Goal: Task Accomplishment & Management: Use online tool/utility

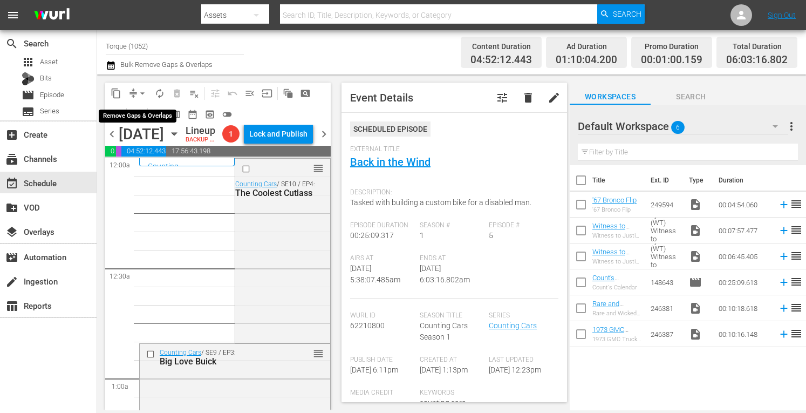
click at [142, 91] on span "arrow_drop_down" at bounding box center [142, 93] width 11 height 11
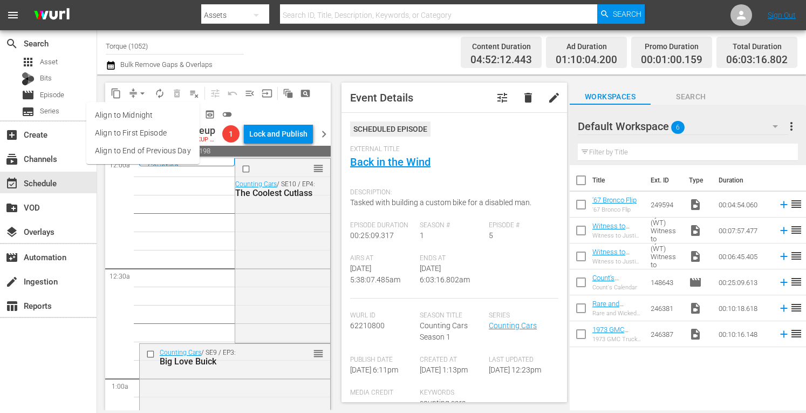
click at [140, 113] on li "Align to Midnight" at bounding box center [142, 115] width 113 height 18
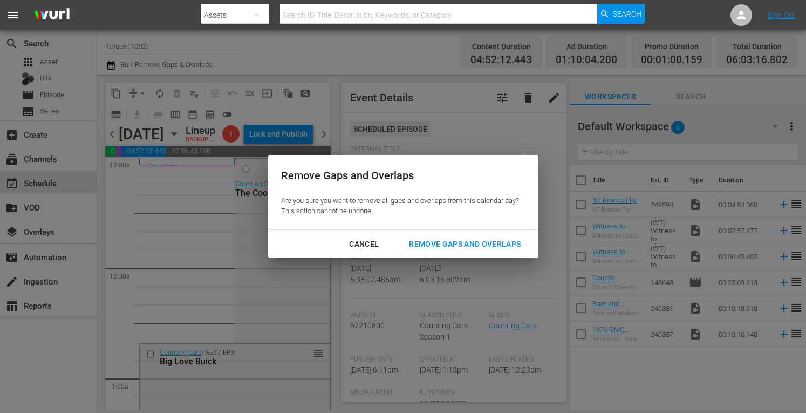
click at [430, 242] on div "Remove Gaps and Overlaps" at bounding box center [464, 243] width 129 height 13
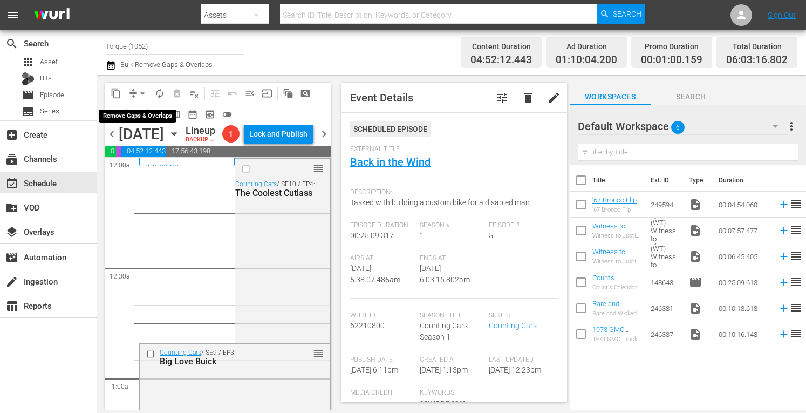
click at [145, 88] on span "arrow_drop_down" at bounding box center [142, 93] width 11 height 11
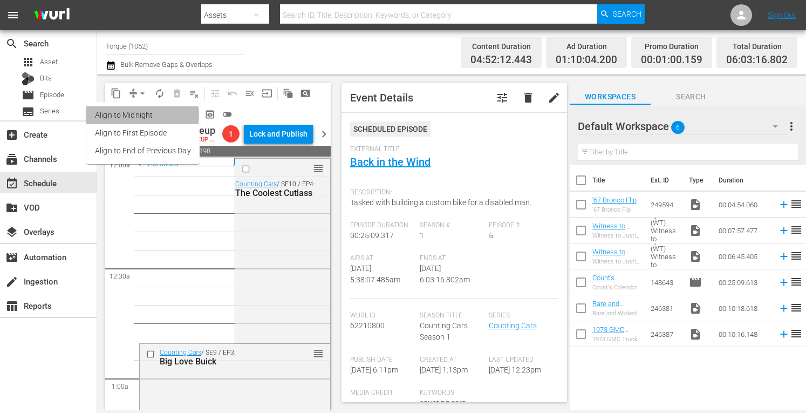
click at [139, 115] on li "Align to Midnight" at bounding box center [142, 115] width 113 height 18
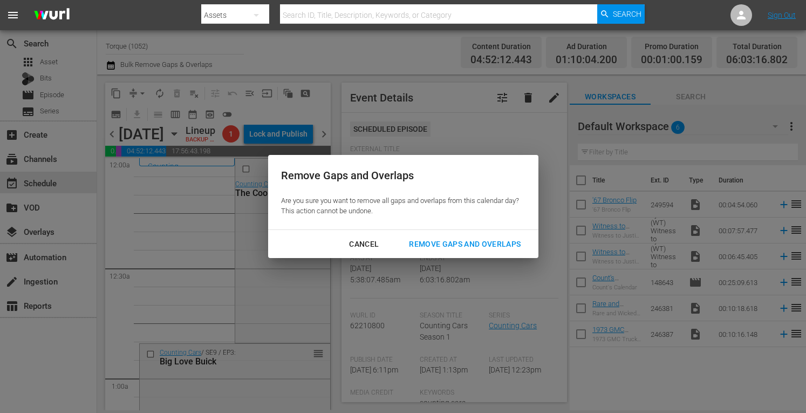
click at [434, 244] on div "Remove Gaps and Overlaps" at bounding box center [464, 243] width 129 height 13
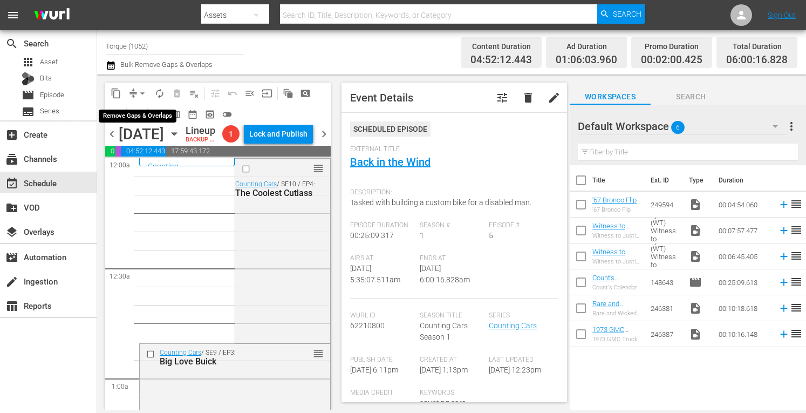
click at [144, 90] on span "arrow_drop_down" at bounding box center [142, 93] width 11 height 11
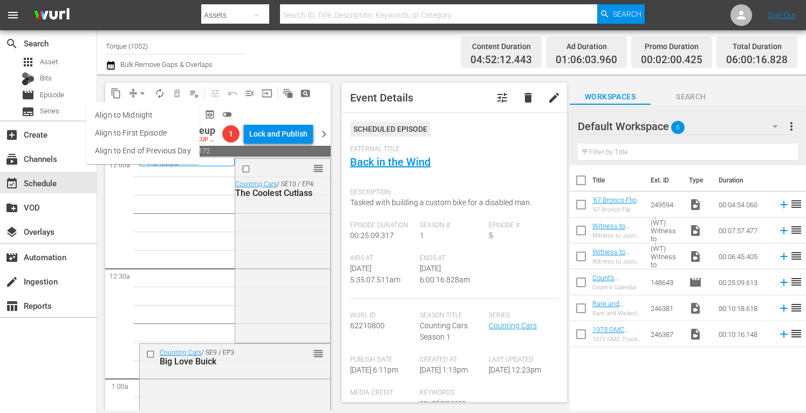
click at [139, 114] on li "Align to Midnight" at bounding box center [142, 115] width 113 height 18
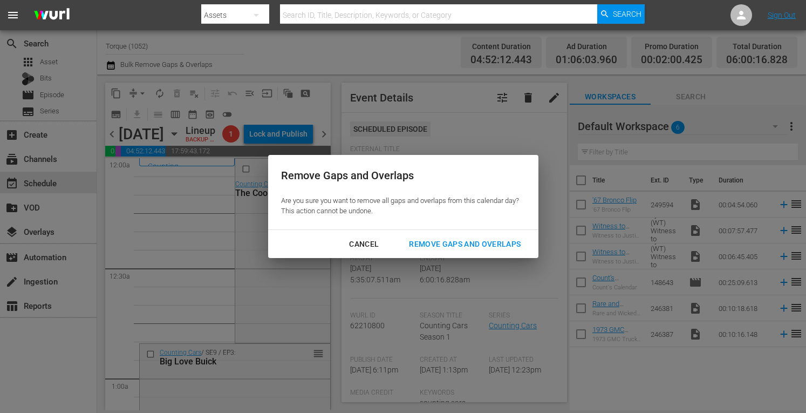
click at [440, 239] on div "Remove Gaps and Overlaps" at bounding box center [464, 243] width 129 height 13
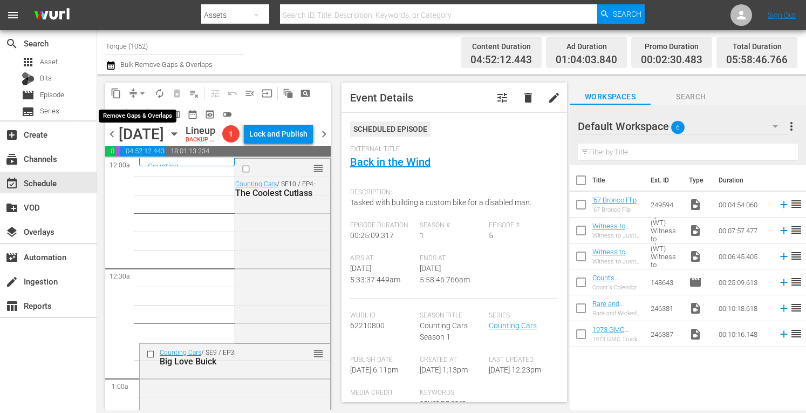
click at [142, 92] on span "arrow_drop_down" at bounding box center [142, 93] width 11 height 11
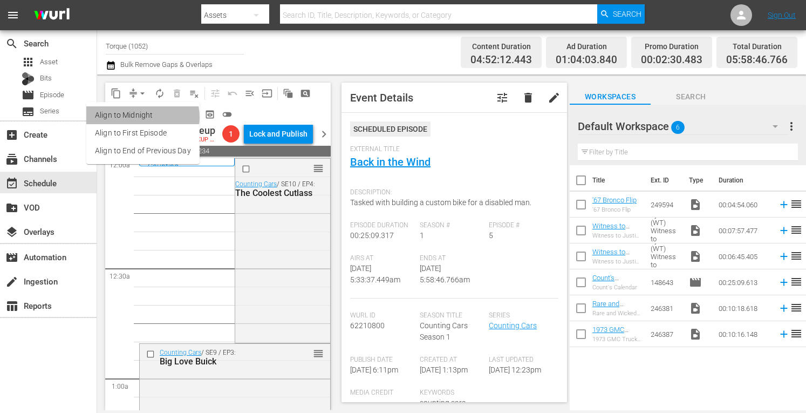
click at [140, 117] on li "Align to Midnight" at bounding box center [142, 115] width 113 height 18
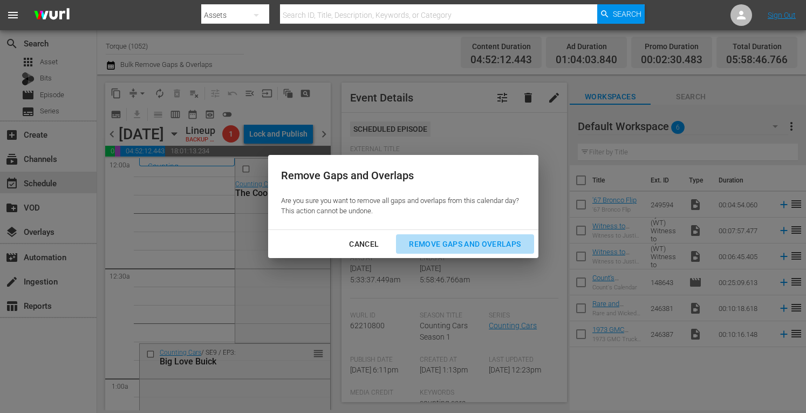
click at [453, 241] on div "Remove Gaps and Overlaps" at bounding box center [464, 243] width 129 height 13
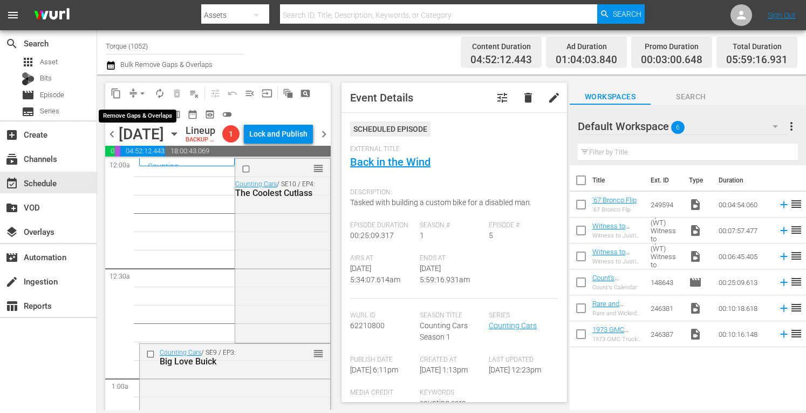
click at [143, 88] on span "arrow_drop_down" at bounding box center [142, 93] width 11 height 11
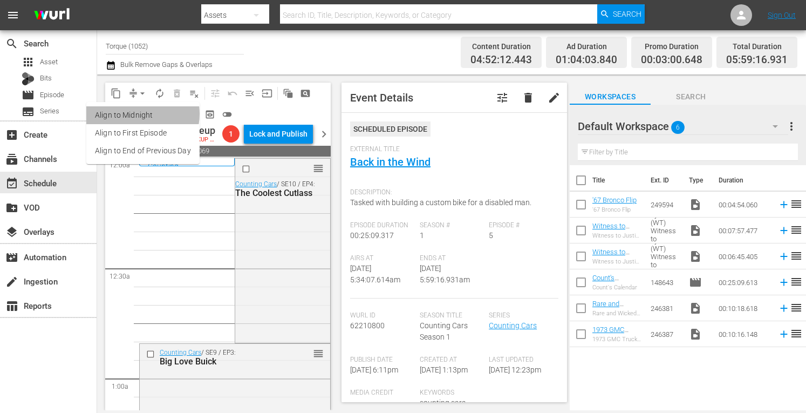
click at [138, 114] on li "Align to Midnight" at bounding box center [142, 115] width 113 height 18
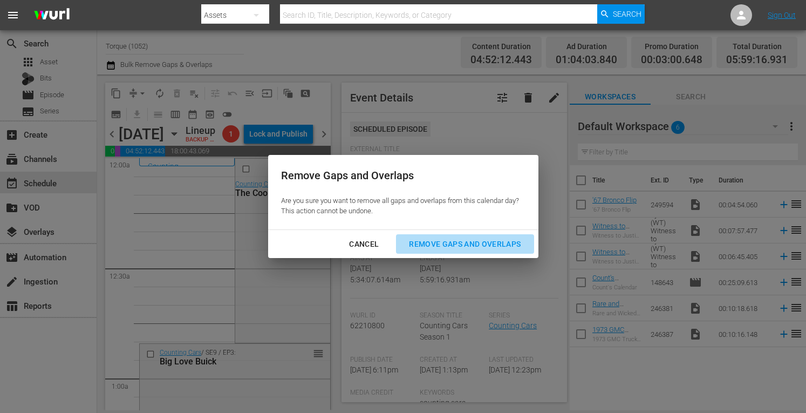
click at [433, 244] on div "Remove Gaps and Overlaps" at bounding box center [464, 243] width 129 height 13
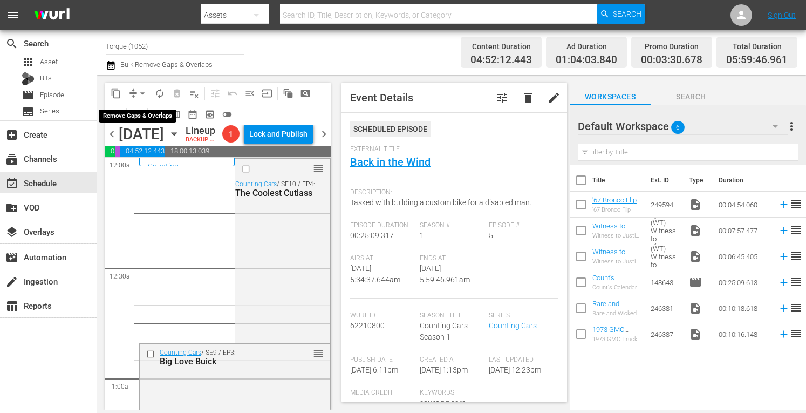
click at [143, 88] on span "arrow_drop_down" at bounding box center [142, 93] width 11 height 11
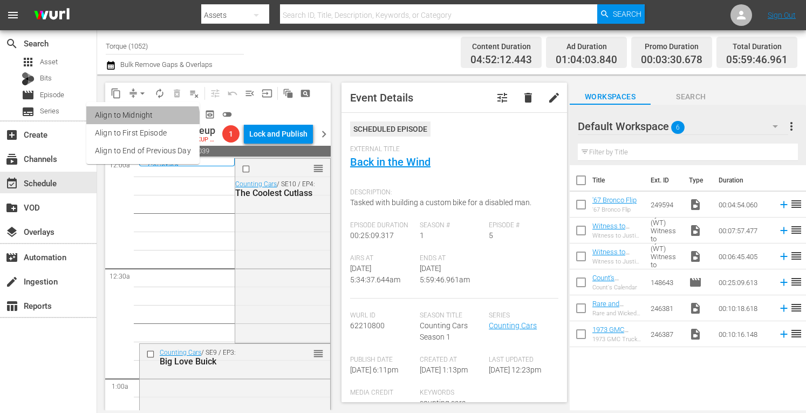
click at [135, 120] on li "Align to Midnight" at bounding box center [142, 115] width 113 height 18
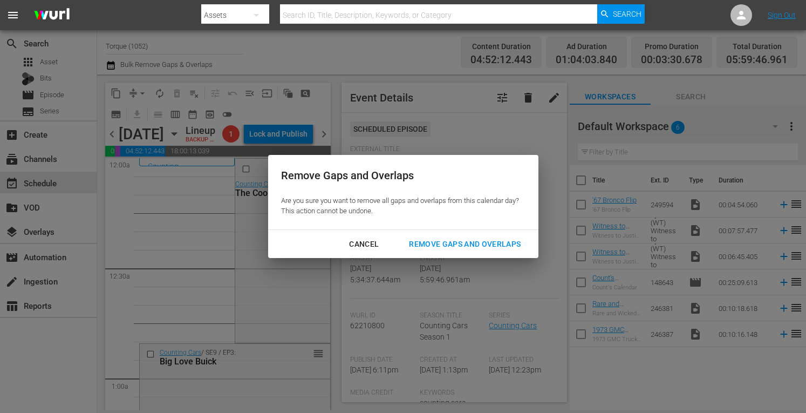
click at [440, 244] on div "Remove Gaps and Overlaps" at bounding box center [464, 243] width 129 height 13
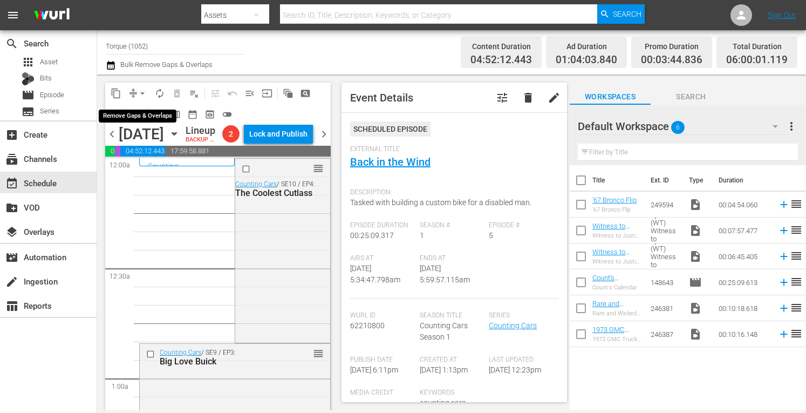
click at [143, 91] on span "arrow_drop_down" at bounding box center [142, 93] width 11 height 11
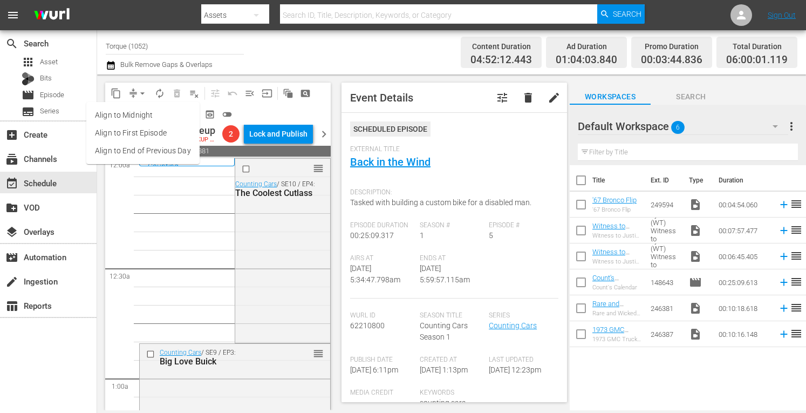
click at [145, 116] on li "Align to Midnight" at bounding box center [142, 115] width 113 height 18
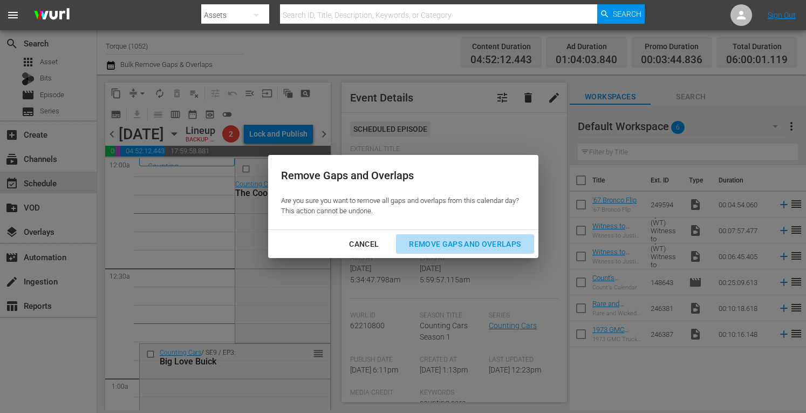
click at [447, 241] on div "Remove Gaps and Overlaps" at bounding box center [464, 243] width 129 height 13
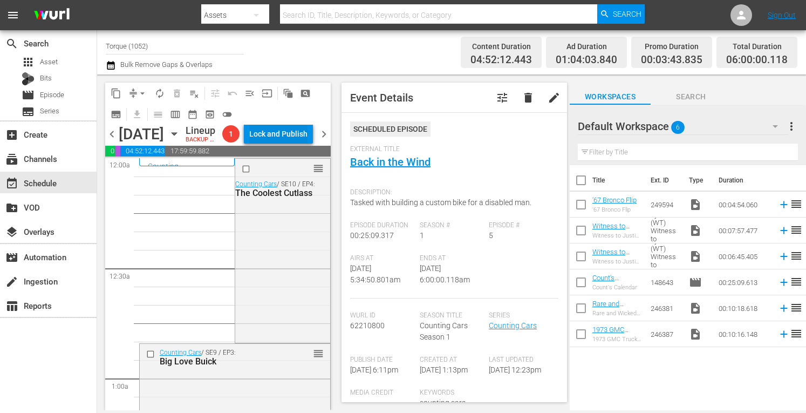
click at [279, 133] on div "Lock and Publish" at bounding box center [278, 133] width 58 height 19
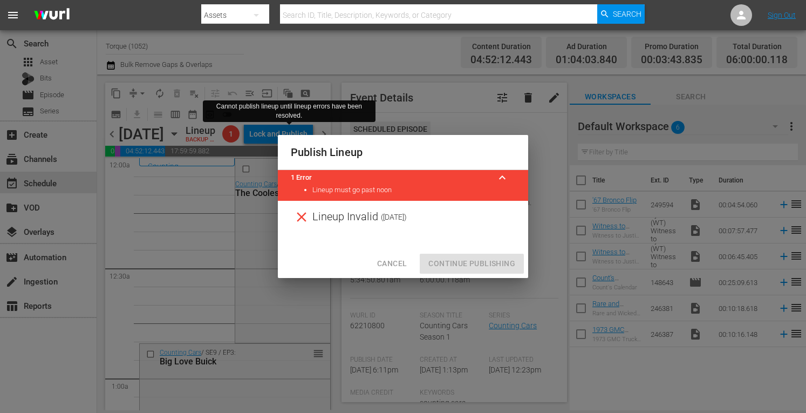
click at [393, 261] on span "Cancel" at bounding box center [392, 263] width 30 height 13
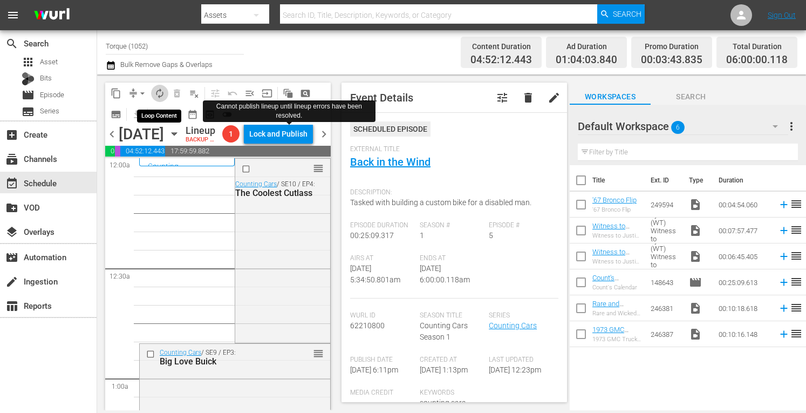
click at [161, 92] on span "autorenew_outlined" at bounding box center [159, 93] width 11 height 11
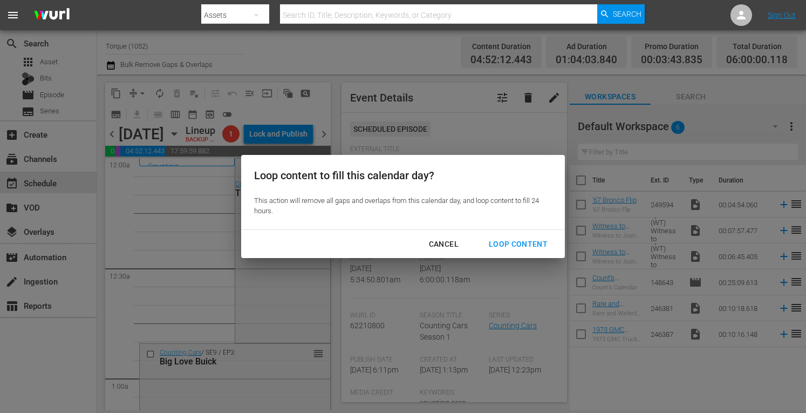
click at [504, 242] on div "Loop Content" at bounding box center [518, 243] width 76 height 13
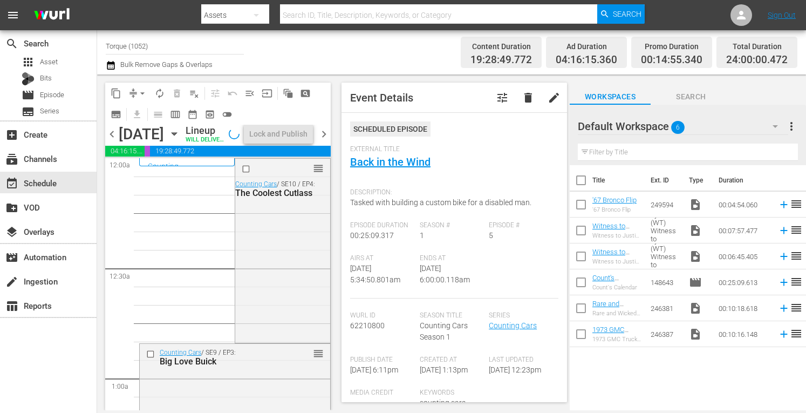
click at [321, 141] on span "chevron_right" at bounding box center [323, 133] width 13 height 13
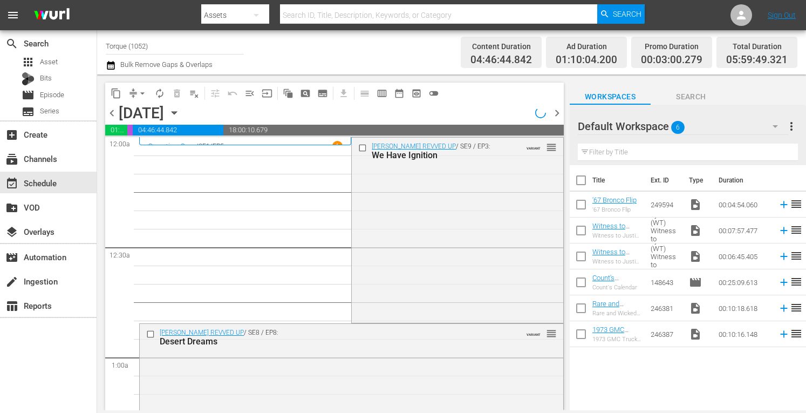
click at [176, 113] on icon "button" at bounding box center [174, 113] width 5 height 3
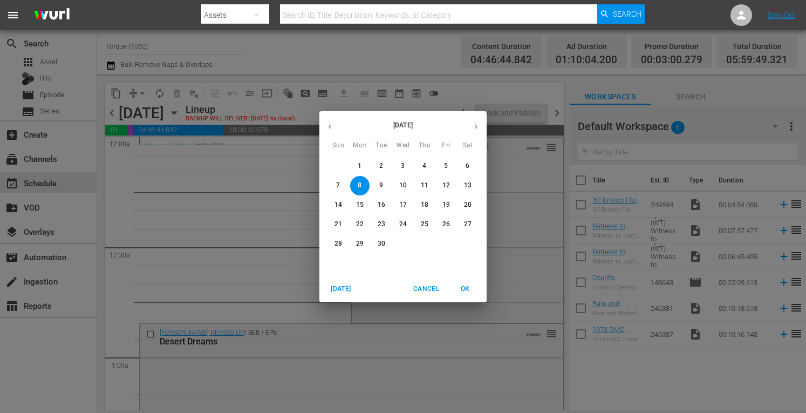
click at [362, 163] on span "1" at bounding box center [359, 165] width 19 height 9
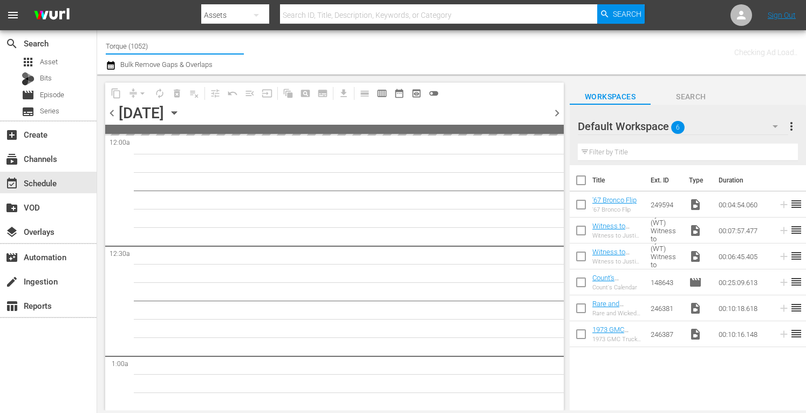
click at [187, 45] on input "Torque (1052)" at bounding box center [175, 46] width 138 height 26
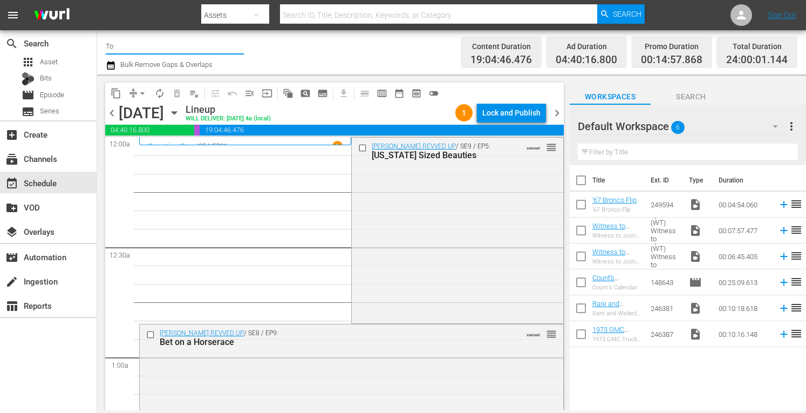
type input "T"
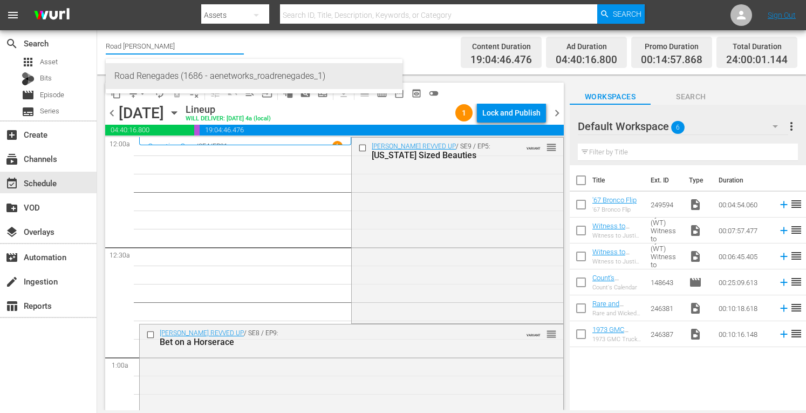
click at [176, 75] on div "Road Renegades (1686 - aenetworks_roadrenegades_1)" at bounding box center [253, 76] width 279 height 26
type input "Road Renegades (1686 - aenetworks_roadrenegades_1)"
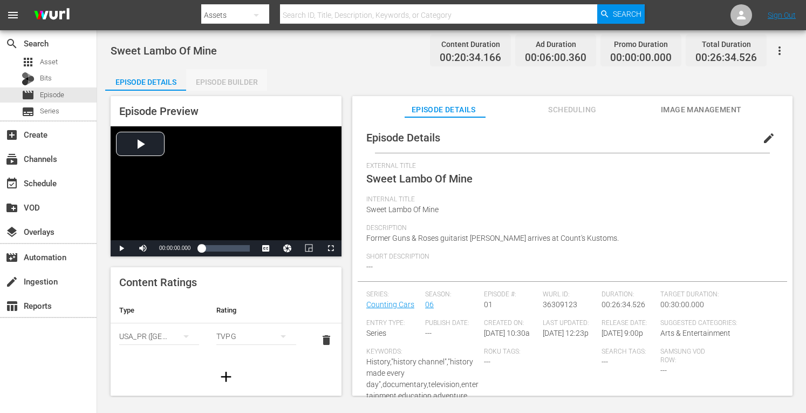
click at [229, 83] on div "Episode Builder" at bounding box center [226, 82] width 81 height 26
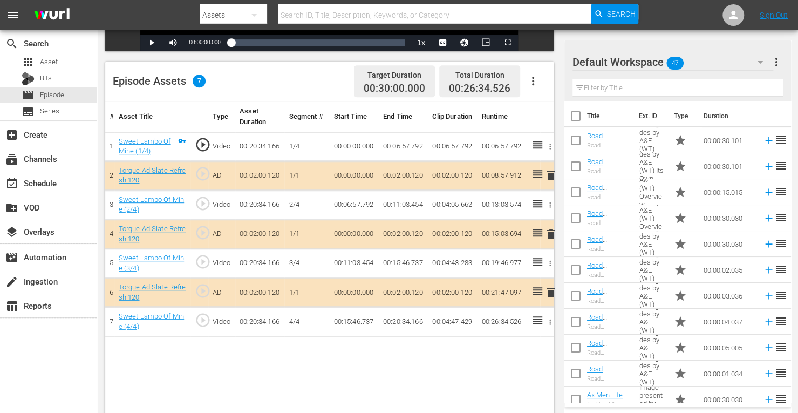
scroll to position [255, 0]
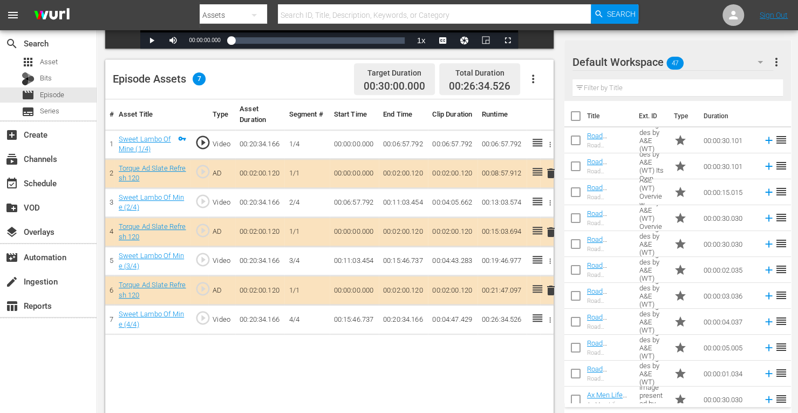
click at [551, 230] on span "delete" at bounding box center [550, 231] width 13 height 13
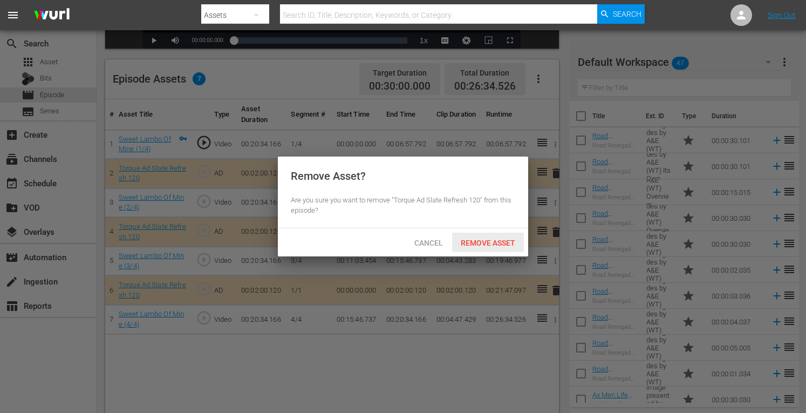
click at [510, 236] on div "Remove Asset" at bounding box center [488, 242] width 72 height 20
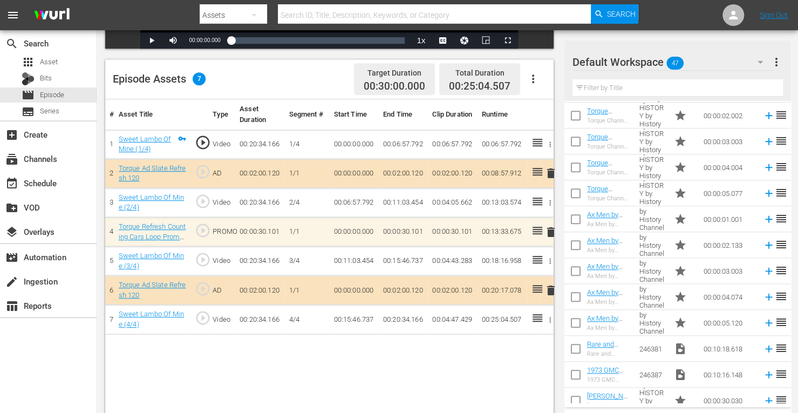
scroll to position [539, 0]
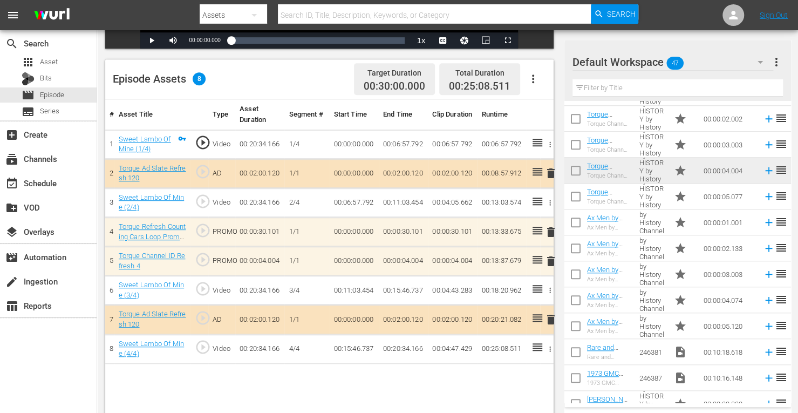
click at [550, 257] on span "delete" at bounding box center [550, 261] width 13 height 13
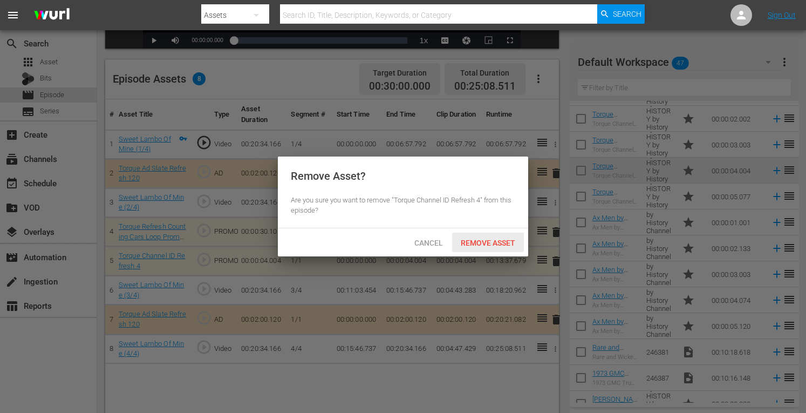
click at [501, 237] on div "Remove Asset" at bounding box center [488, 242] width 72 height 20
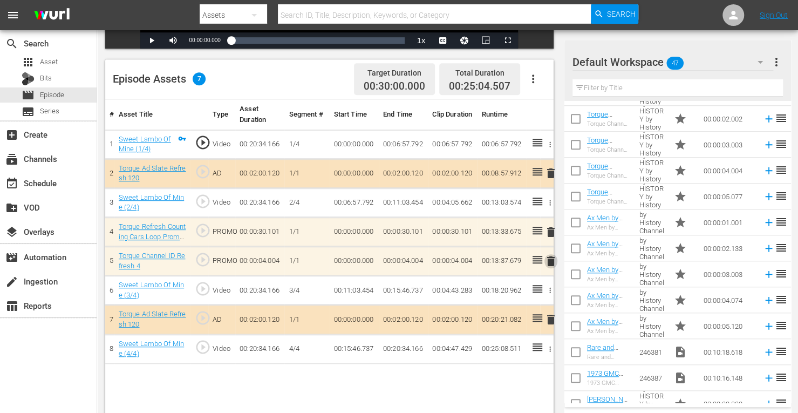
click at [549, 261] on span "delete" at bounding box center [550, 261] width 13 height 13
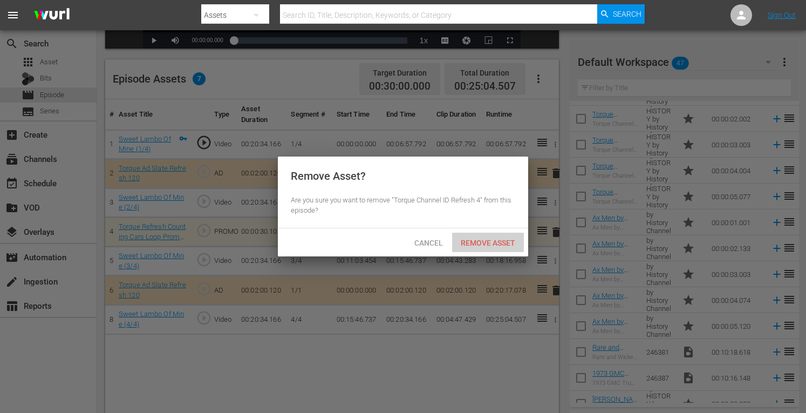
click at [494, 243] on span "Remove Asset" at bounding box center [488, 242] width 72 height 9
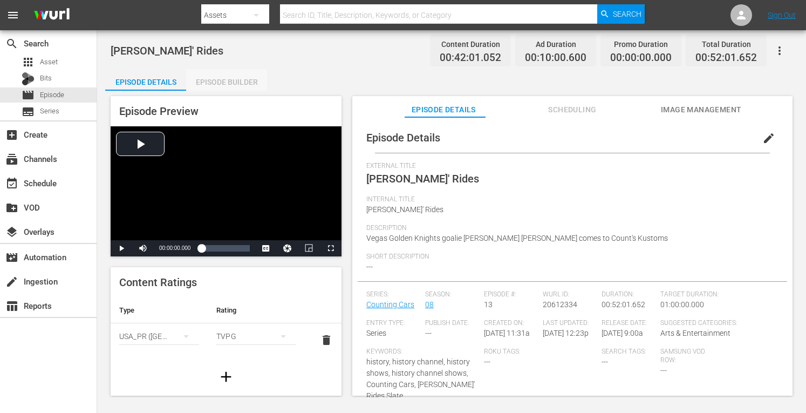
click at [241, 78] on div "Episode Builder" at bounding box center [226, 82] width 81 height 26
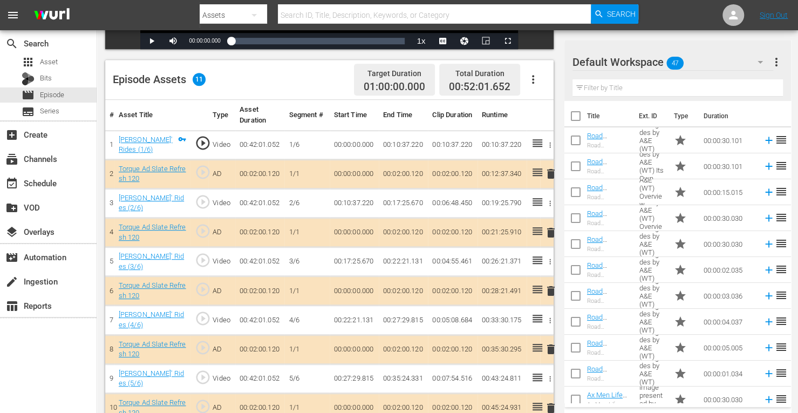
scroll to position [256, 0]
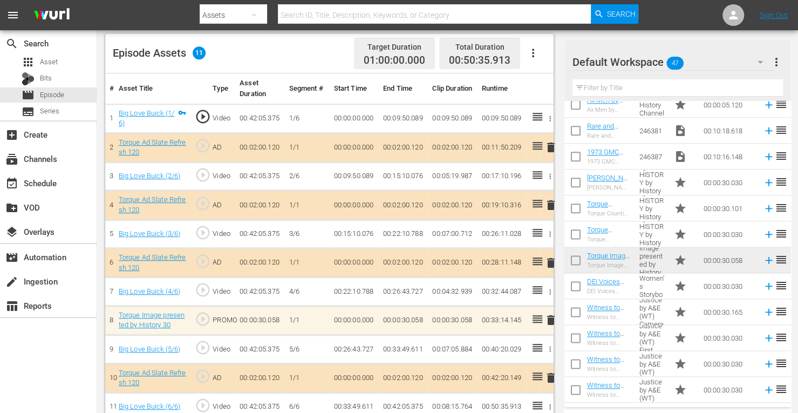
scroll to position [759, 0]
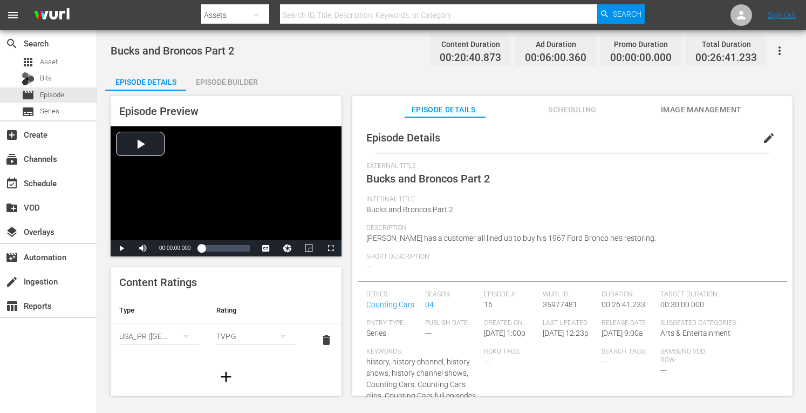
click at [218, 80] on div "Episode Builder" at bounding box center [226, 82] width 81 height 26
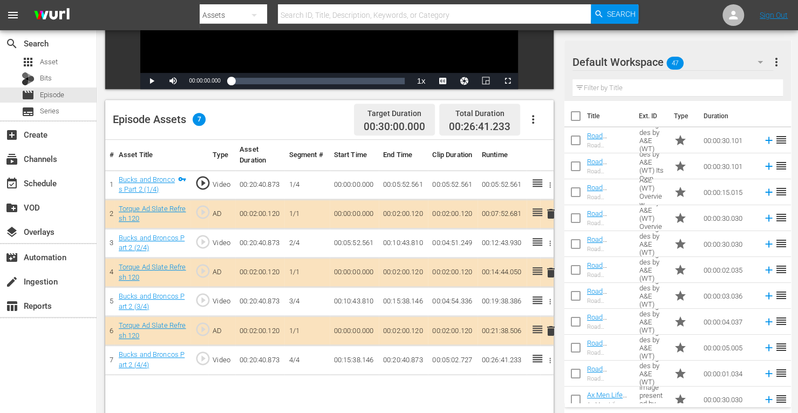
scroll to position [216, 0]
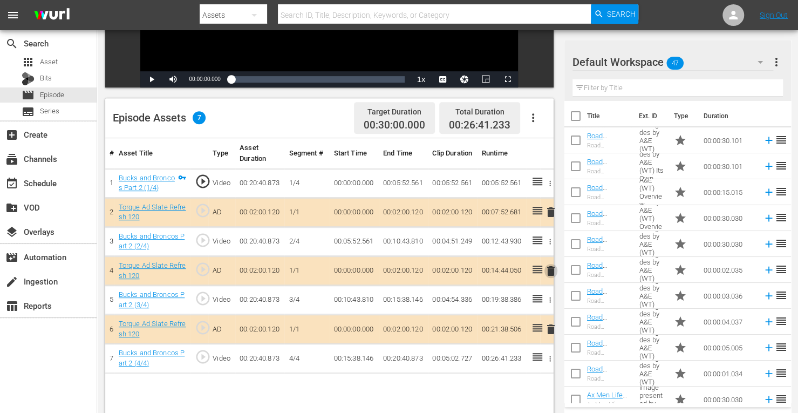
click at [551, 267] on span "delete" at bounding box center [550, 270] width 13 height 13
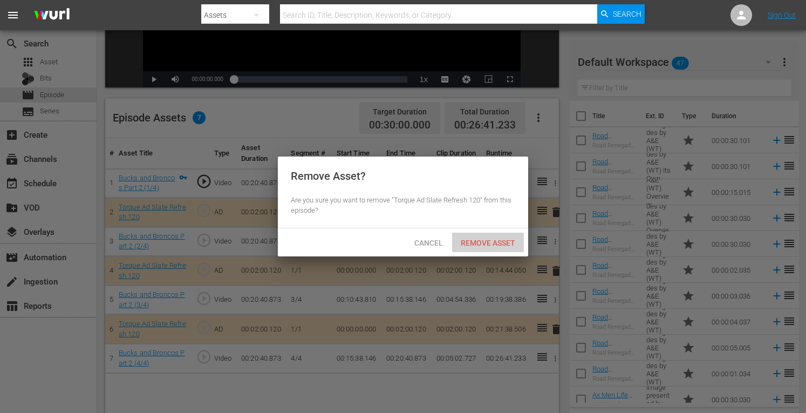
click at [496, 244] on span "Remove Asset" at bounding box center [488, 242] width 72 height 9
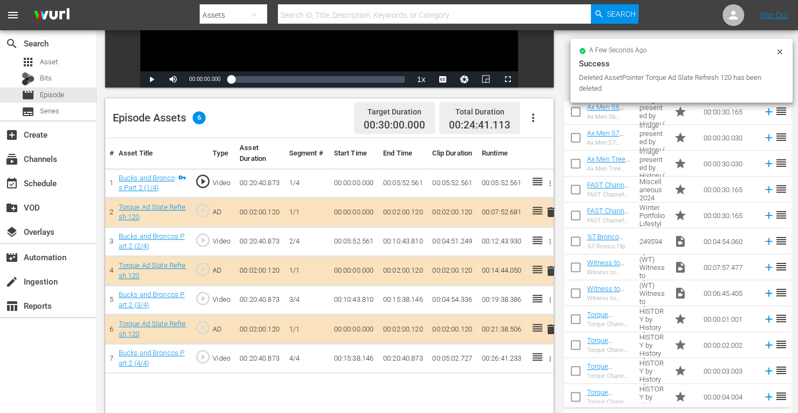
scroll to position [393, 0]
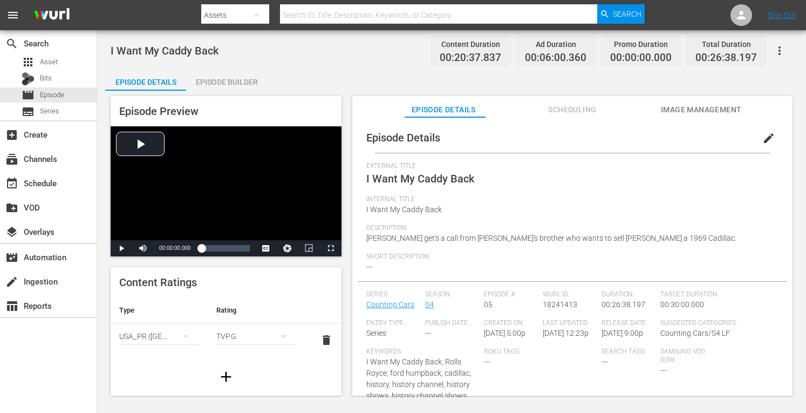
click at [229, 77] on div "Episode Builder" at bounding box center [226, 82] width 81 height 26
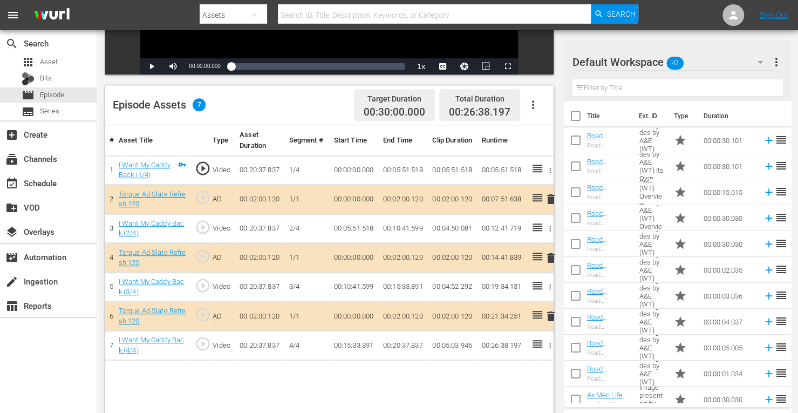
scroll to position [269, 0]
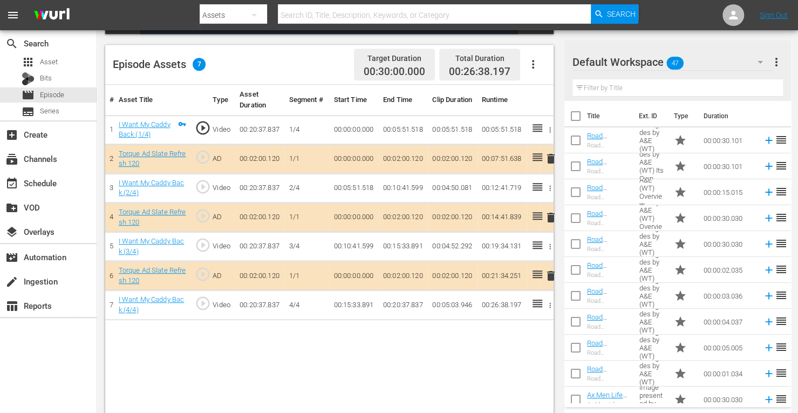
click at [548, 214] on span "delete" at bounding box center [550, 217] width 13 height 13
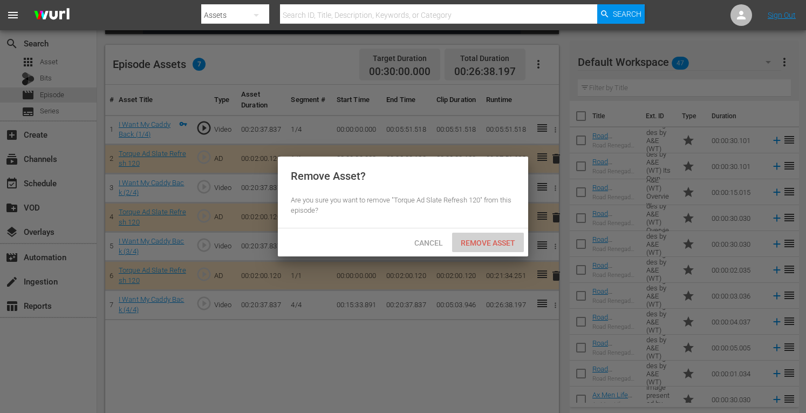
click at [490, 236] on div "Remove Asset" at bounding box center [488, 242] width 72 height 20
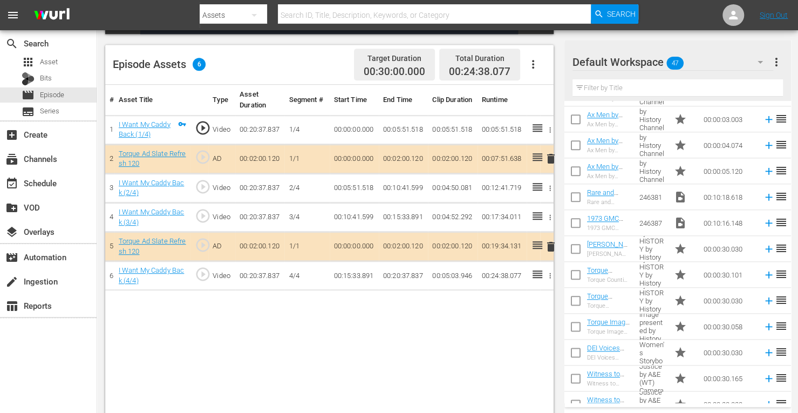
scroll to position [691, 0]
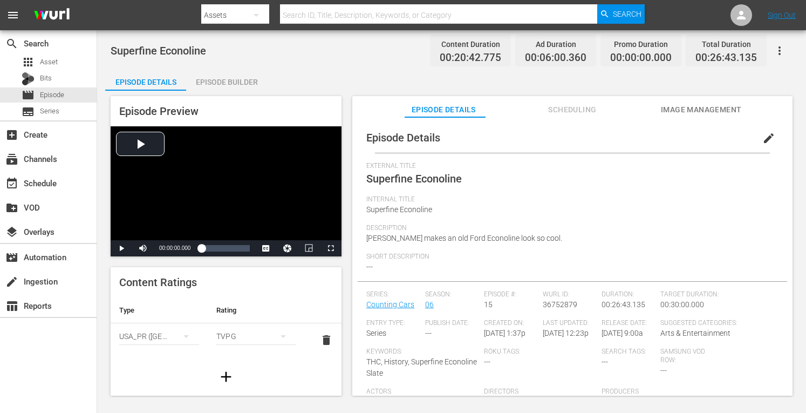
click at [231, 80] on div "Episode Builder" at bounding box center [226, 82] width 81 height 26
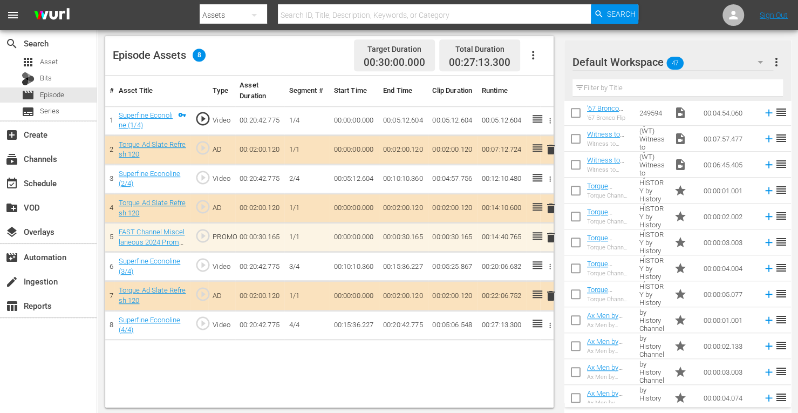
scroll to position [445, 0]
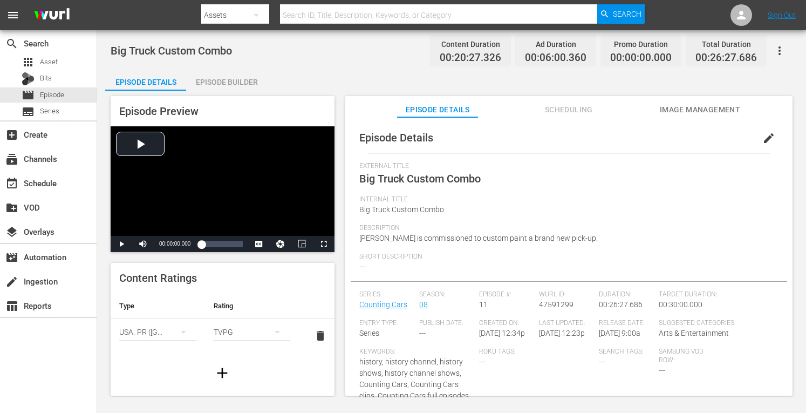
click at [238, 79] on div "Episode Builder" at bounding box center [226, 82] width 81 height 26
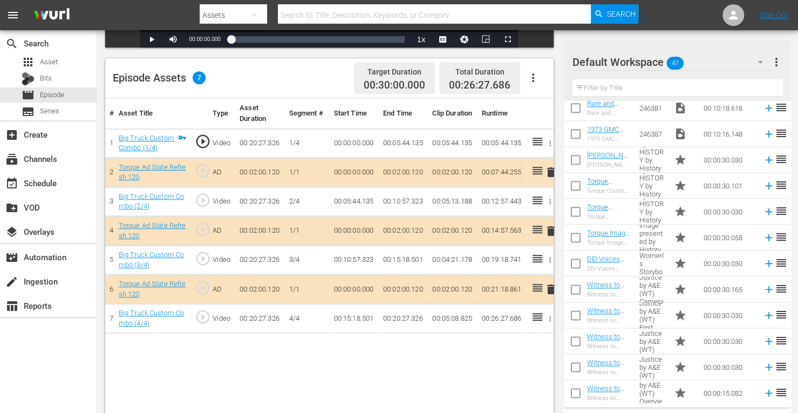
scroll to position [790, 0]
